Goal: Task Accomplishment & Management: Use online tool/utility

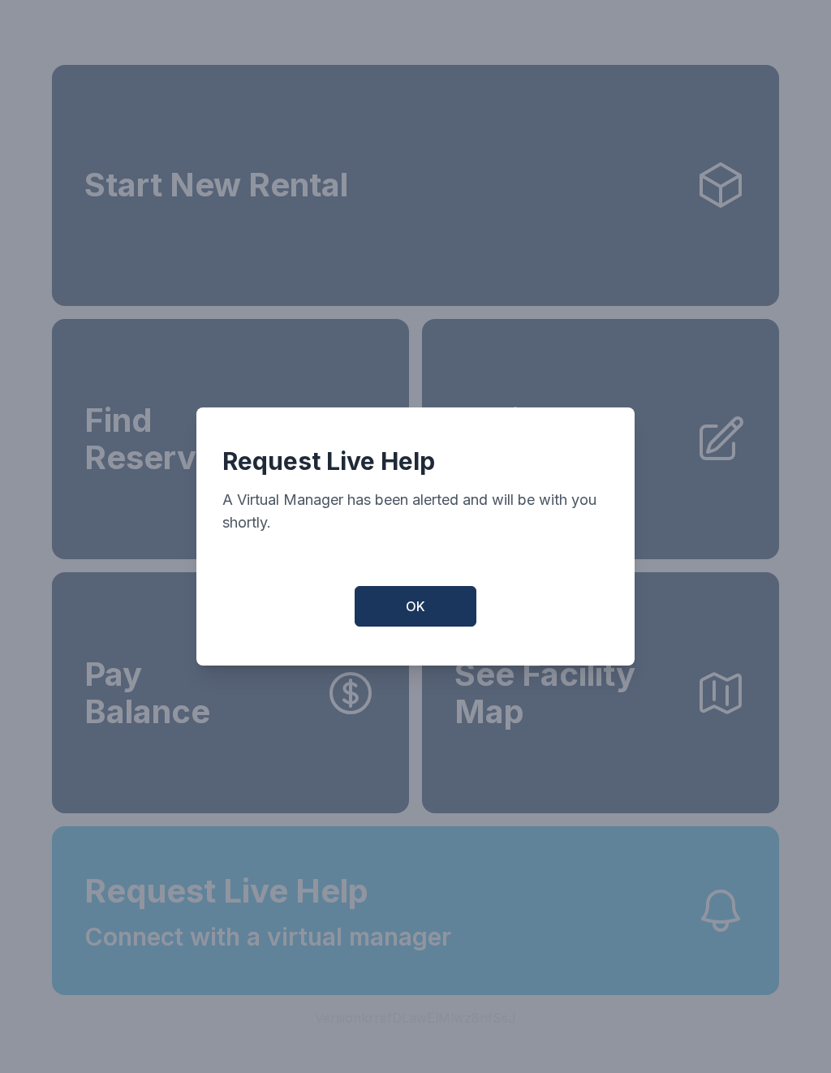
click at [426, 615] on button "OK" at bounding box center [416, 606] width 122 height 41
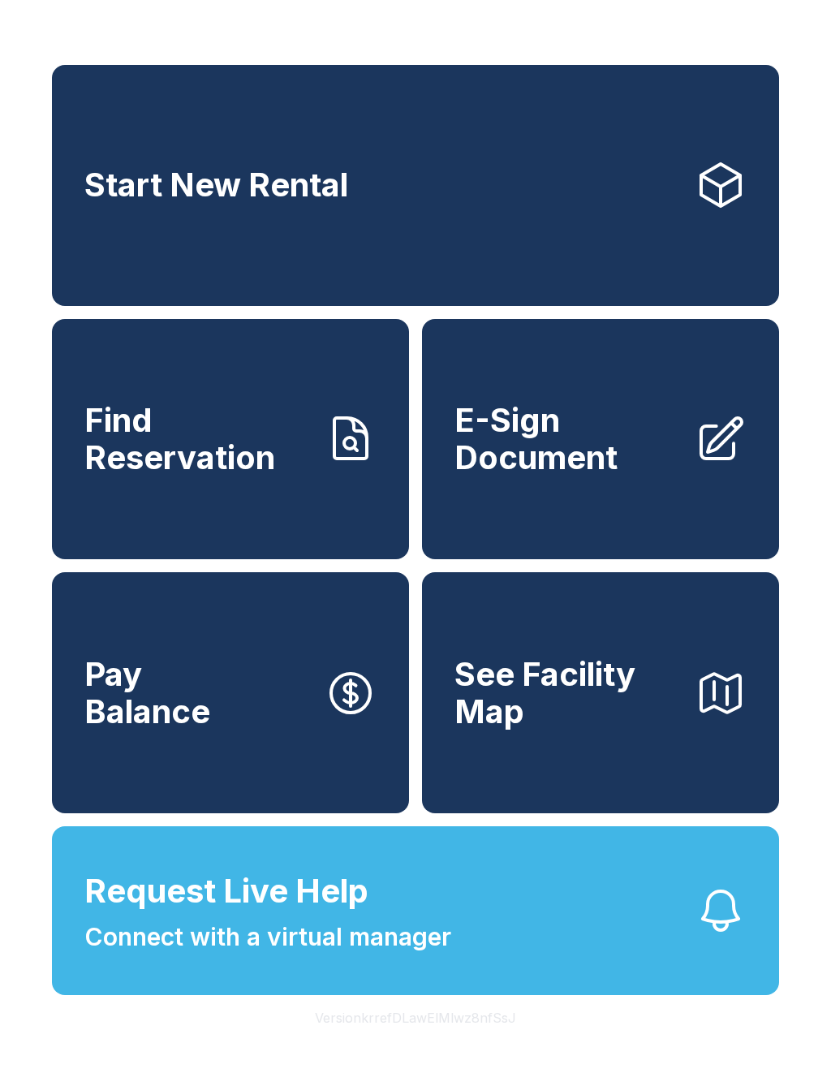
click at [348, 916] on span "Request Live Help" at bounding box center [226, 891] width 284 height 49
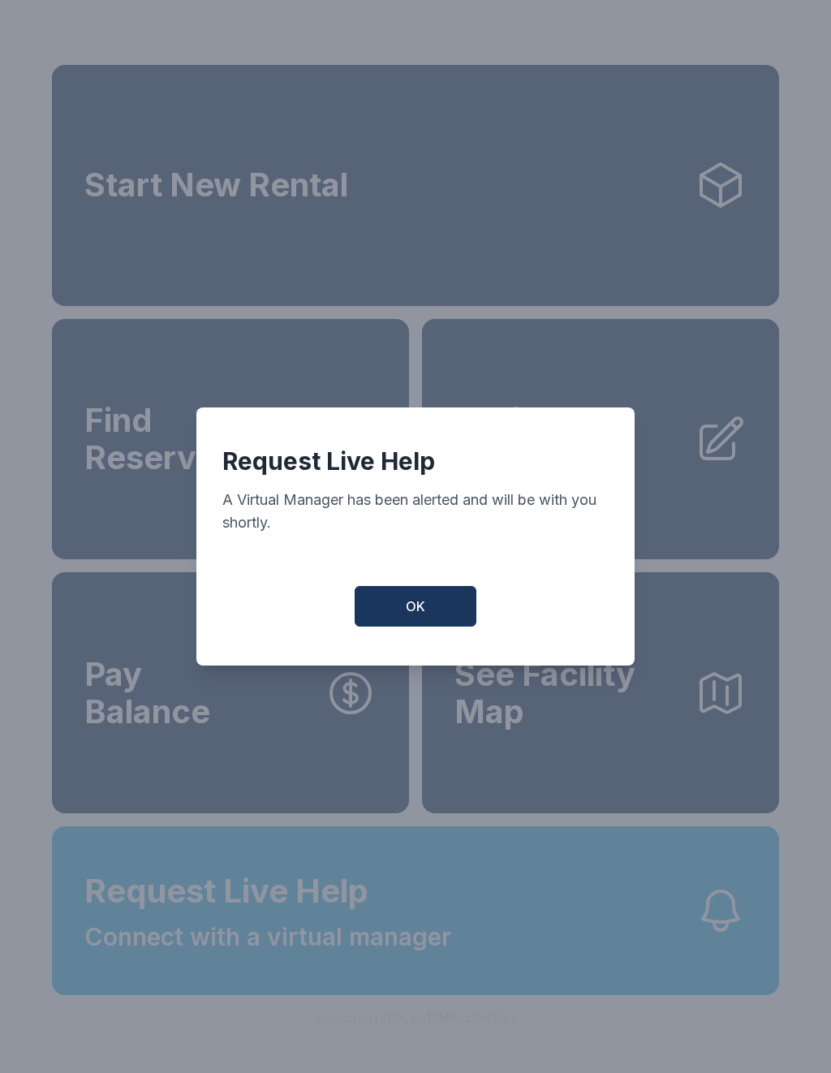
click at [423, 616] on span "OK" at bounding box center [415, 606] width 19 height 19
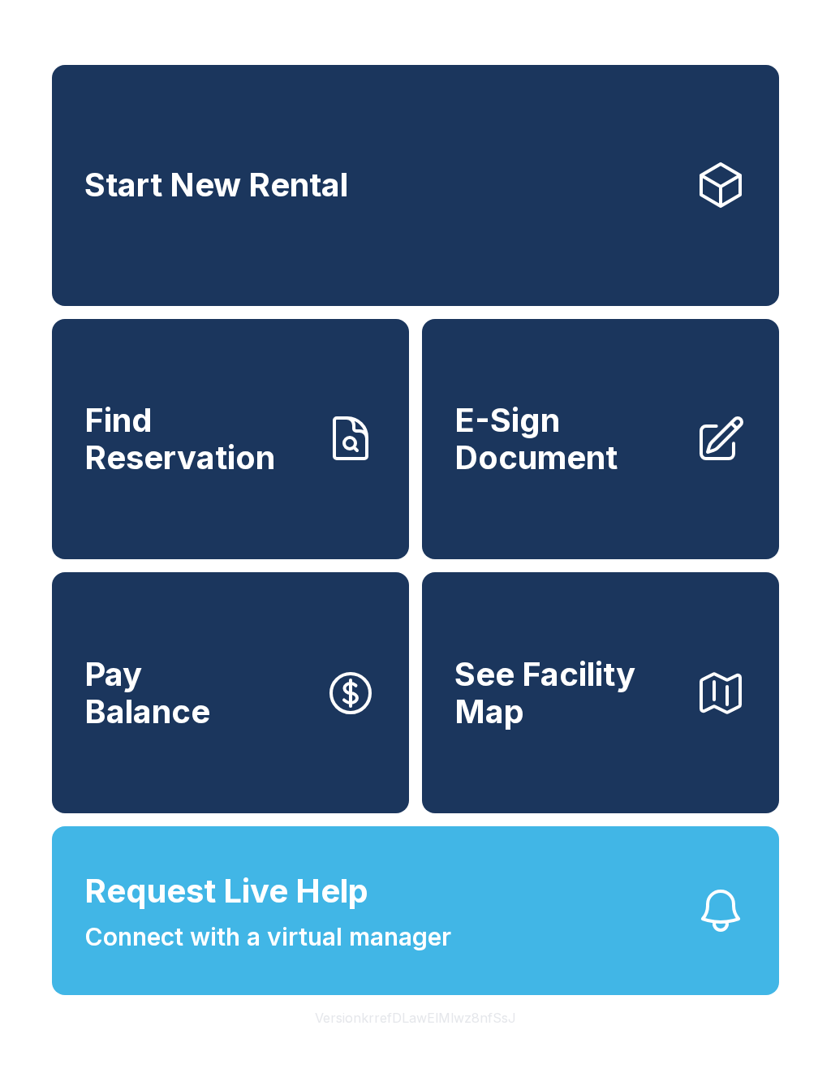
click at [366, 916] on span "Request Live Help" at bounding box center [226, 891] width 284 height 49
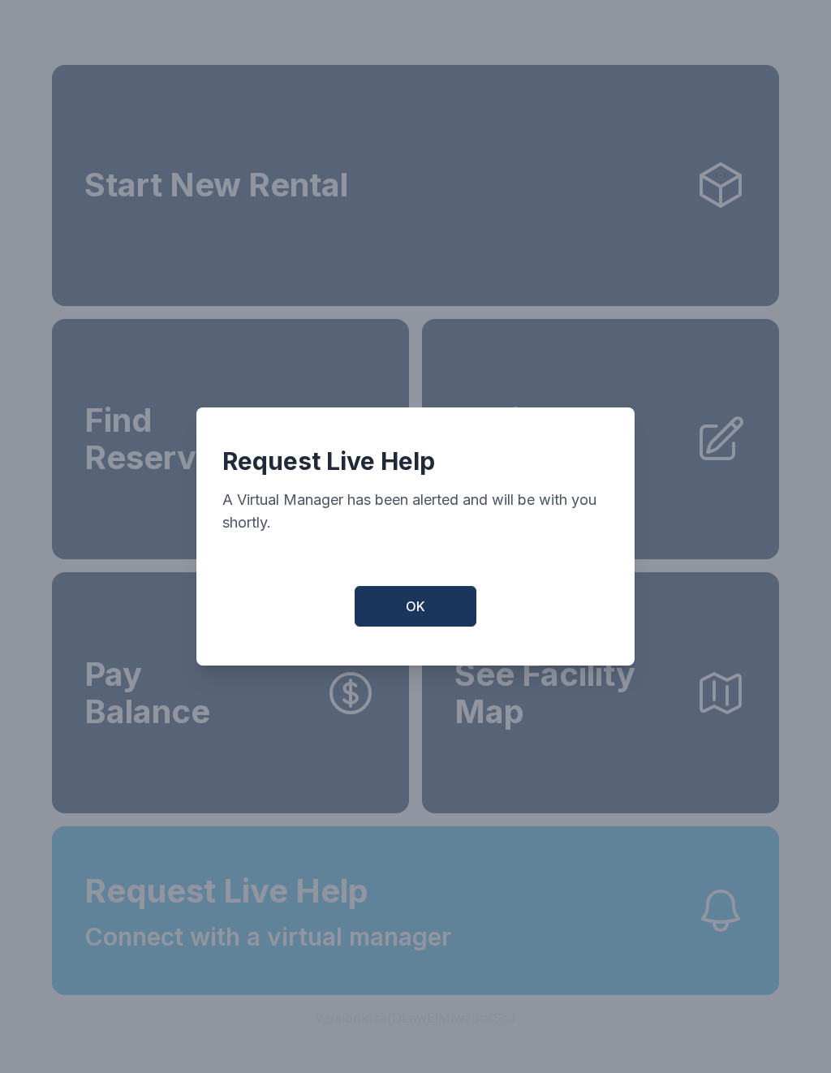
click at [428, 605] on button "OK" at bounding box center [416, 606] width 122 height 41
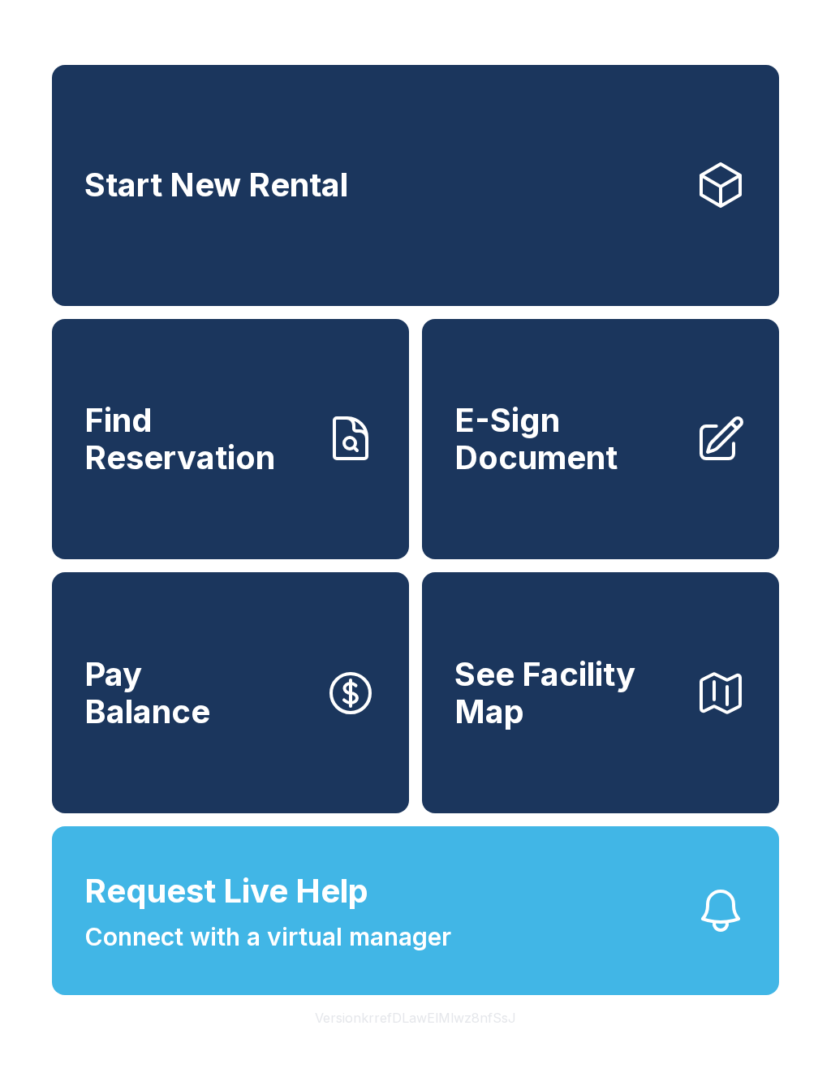
click at [621, 471] on span "E-Sign Document" at bounding box center [568, 439] width 227 height 74
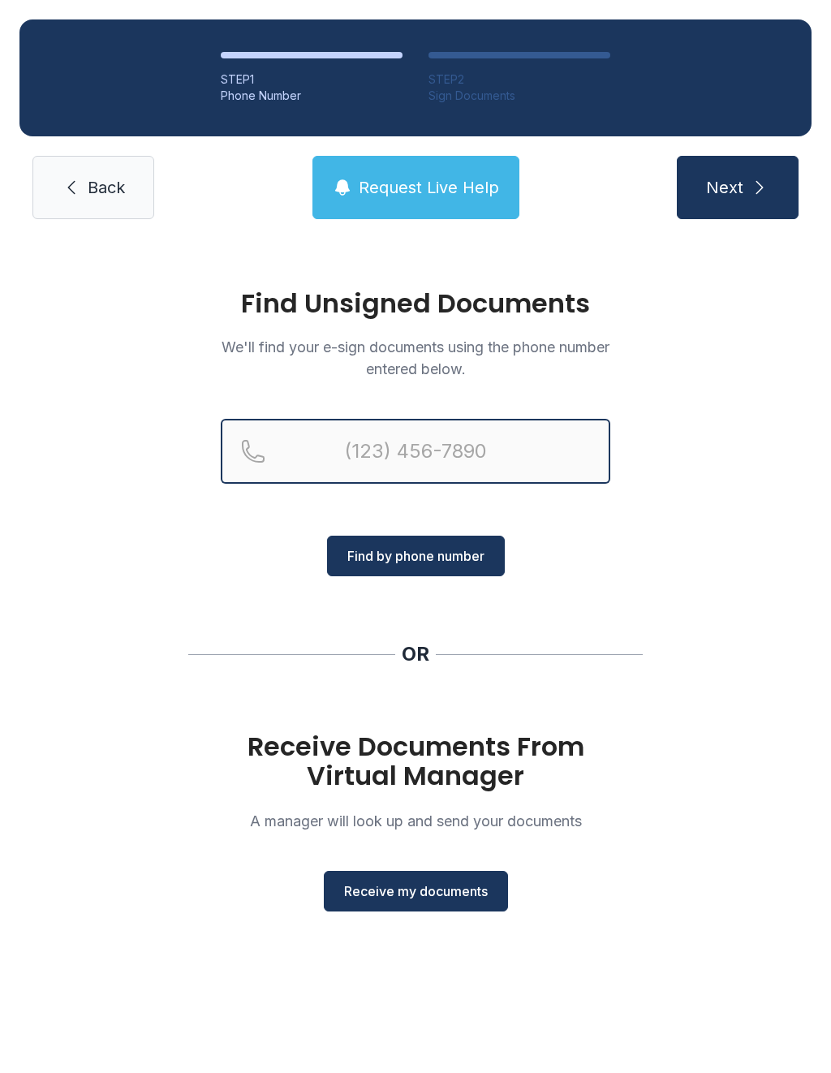
click at [403, 452] on input "Reservation phone number" at bounding box center [416, 451] width 390 height 65
type input "[PHONE_NUMBER]"
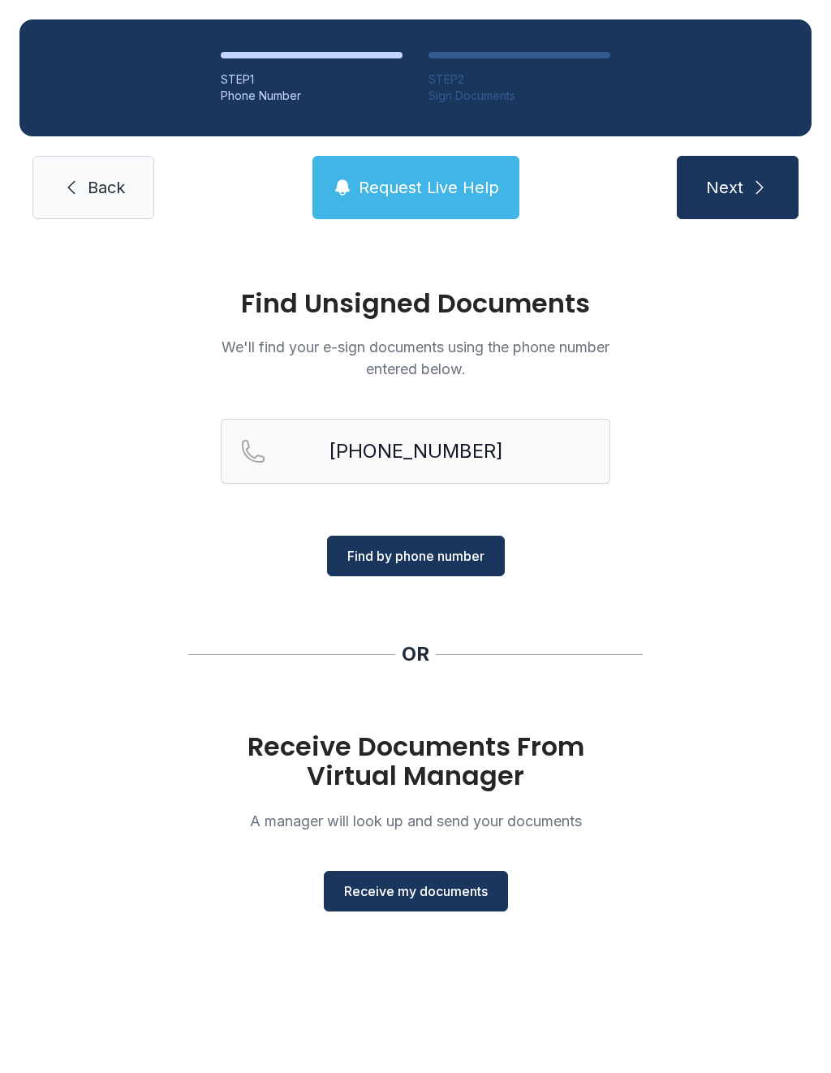
click at [424, 890] on span "Receive my documents" at bounding box center [416, 890] width 144 height 19
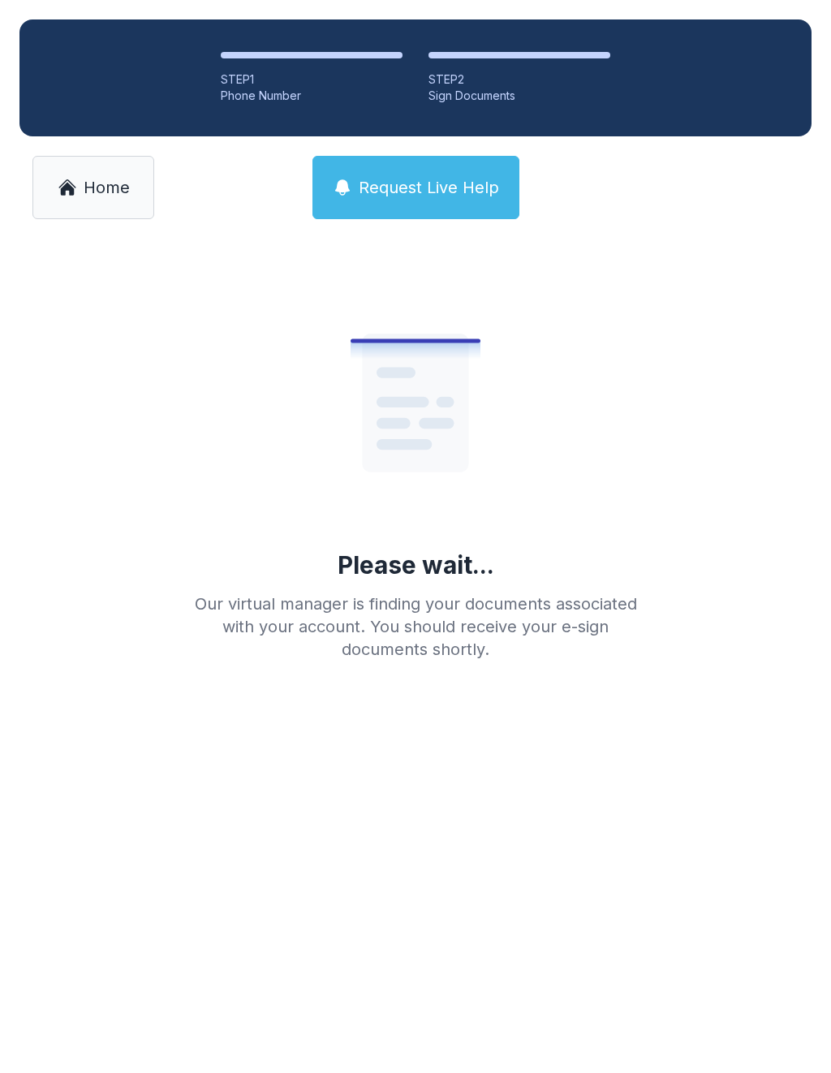
click at [91, 199] on link "Home" at bounding box center [93, 187] width 122 height 63
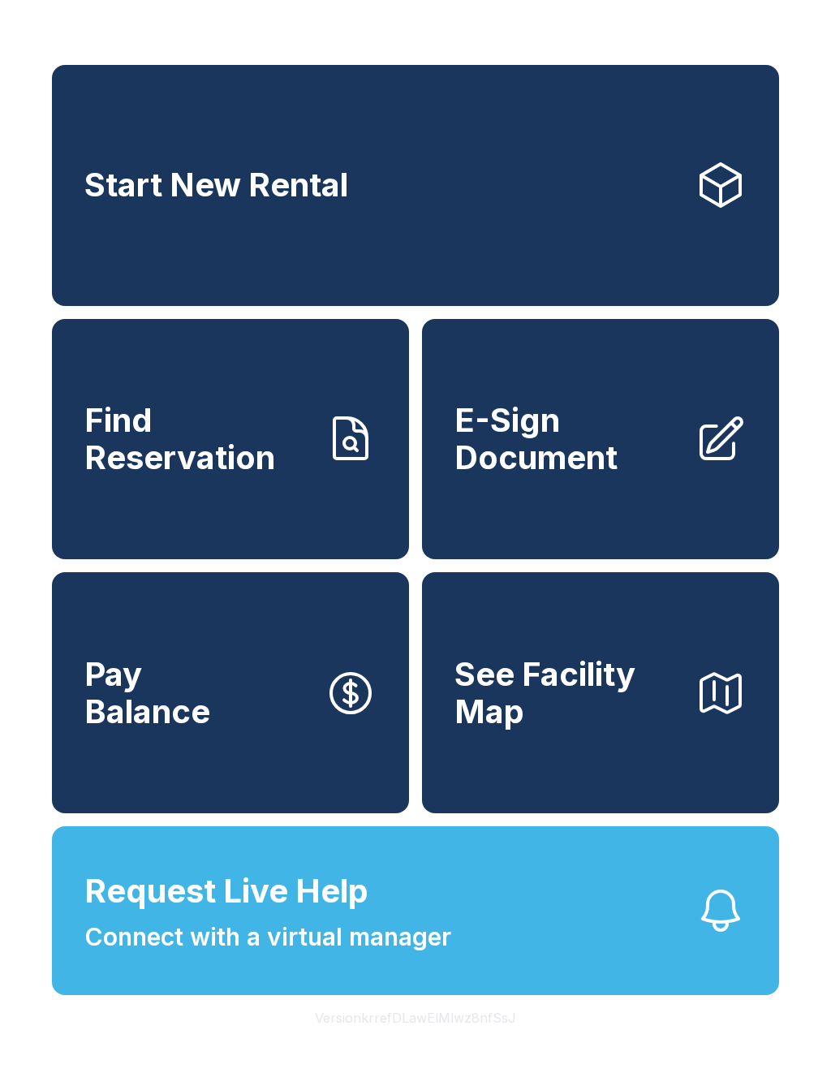
click at [584, 464] on span "E-Sign Document" at bounding box center [568, 439] width 227 height 74
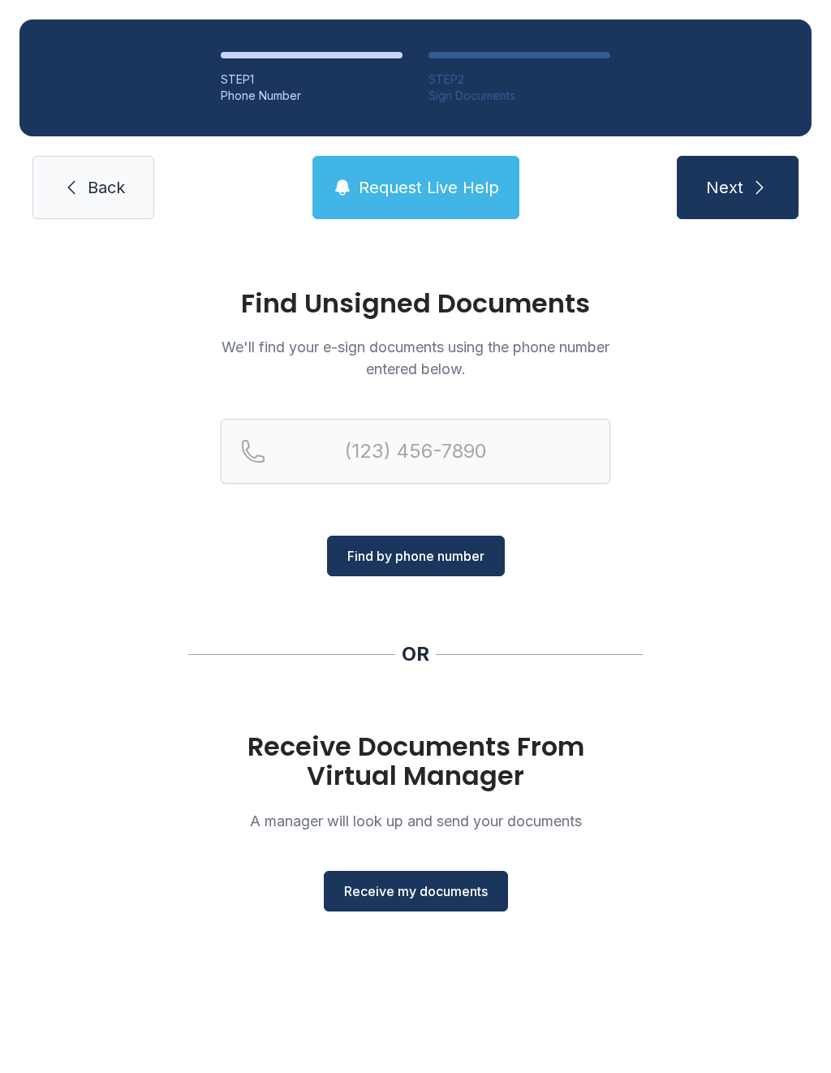
click at [433, 891] on span "Receive my documents" at bounding box center [416, 890] width 144 height 19
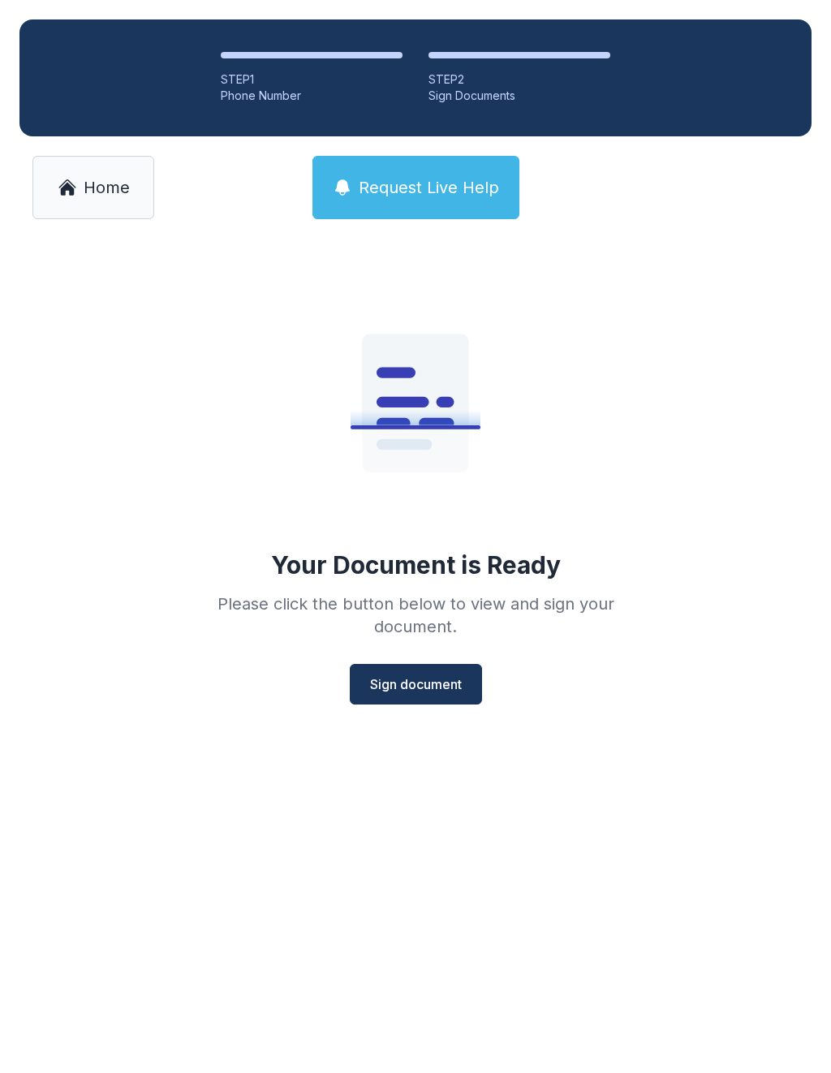
click at [437, 686] on span "Sign document" at bounding box center [416, 683] width 92 height 19
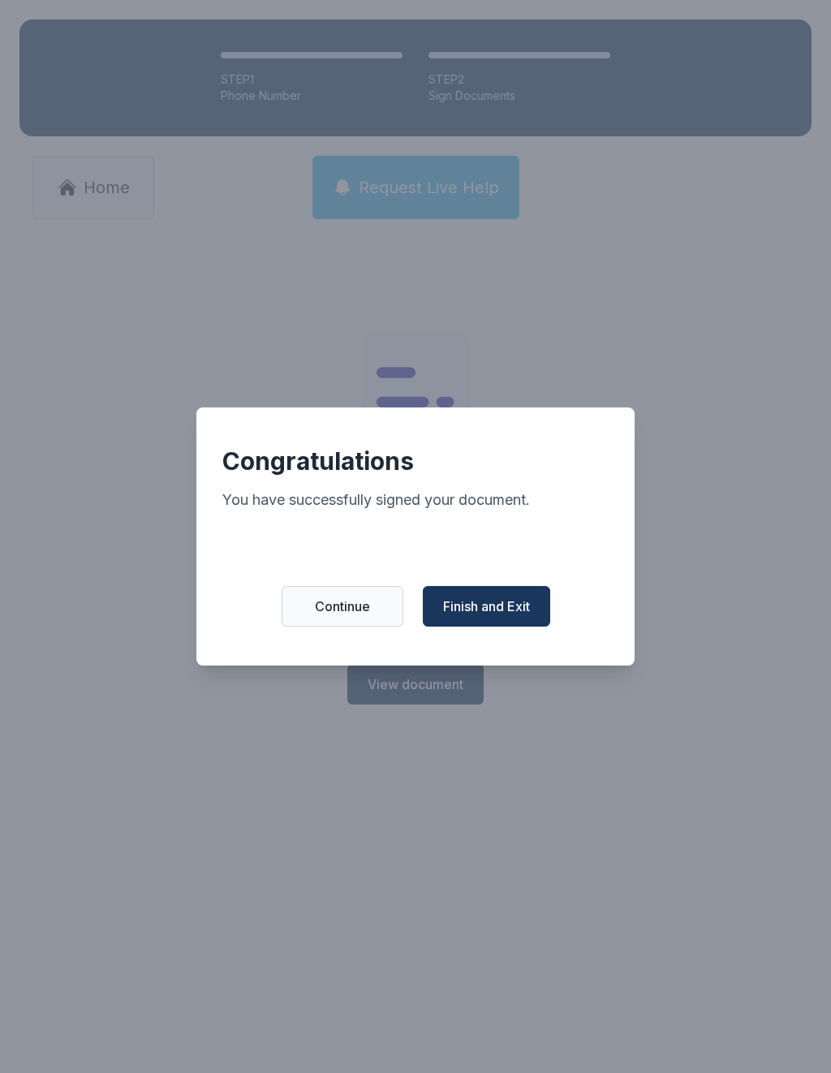
click at [503, 616] on span "Finish and Exit" at bounding box center [486, 606] width 87 height 19
